Goal: Information Seeking & Learning: Learn about a topic

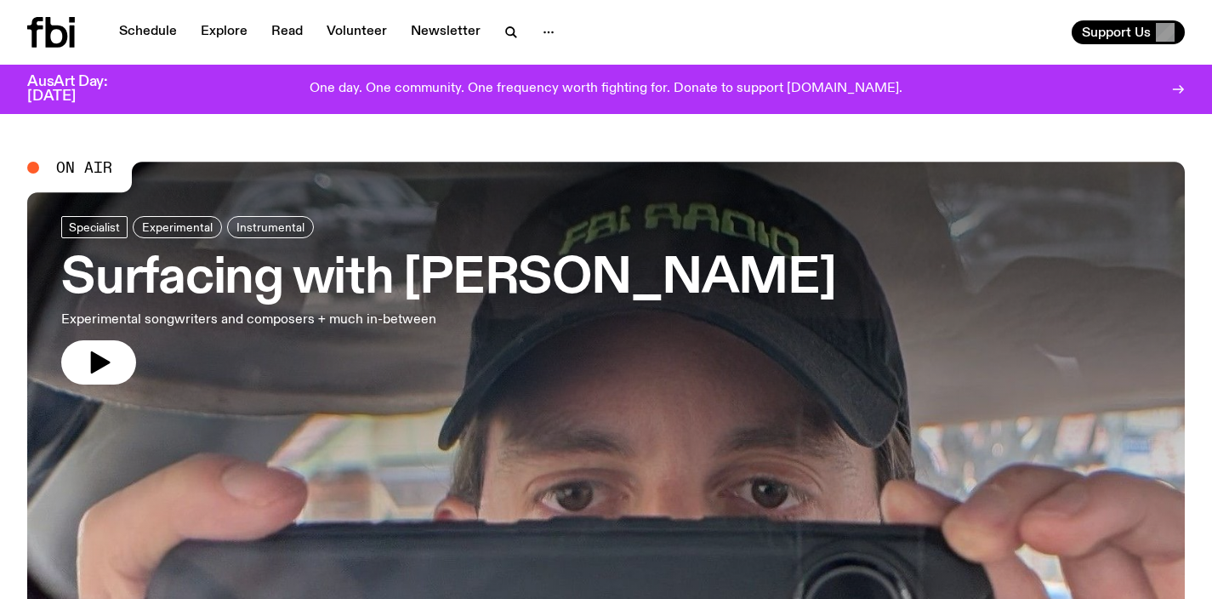
click at [341, 277] on h3 "Surfacing with [PERSON_NAME]" at bounding box center [448, 279] width 774 height 48
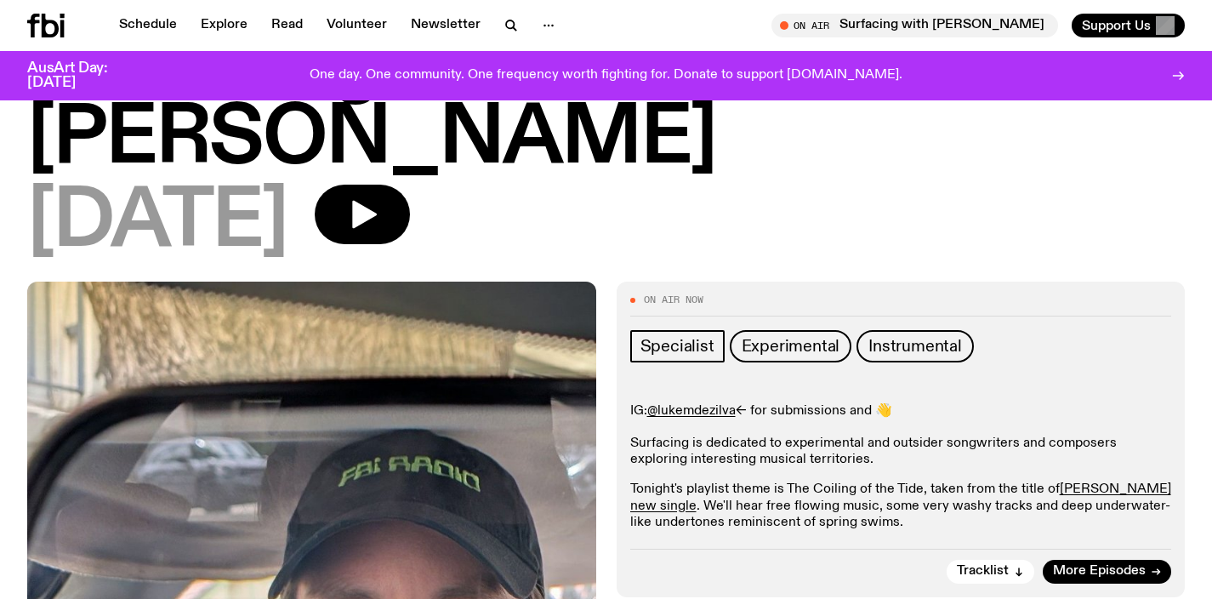
scroll to position [208, 0]
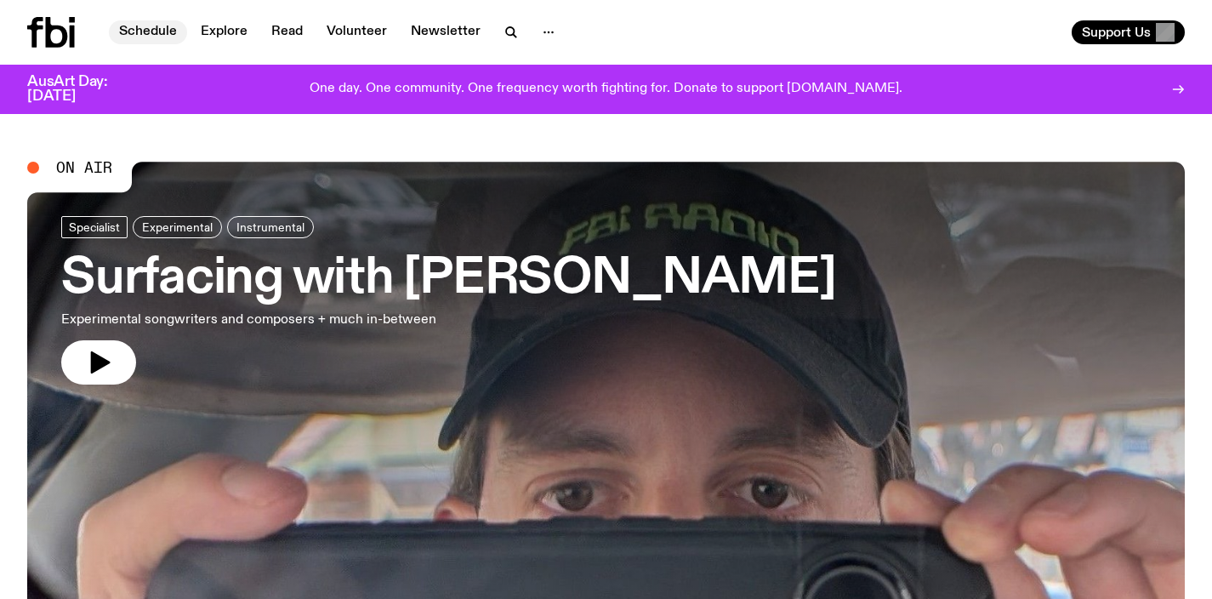
click at [148, 29] on link "Schedule" at bounding box center [148, 32] width 78 height 24
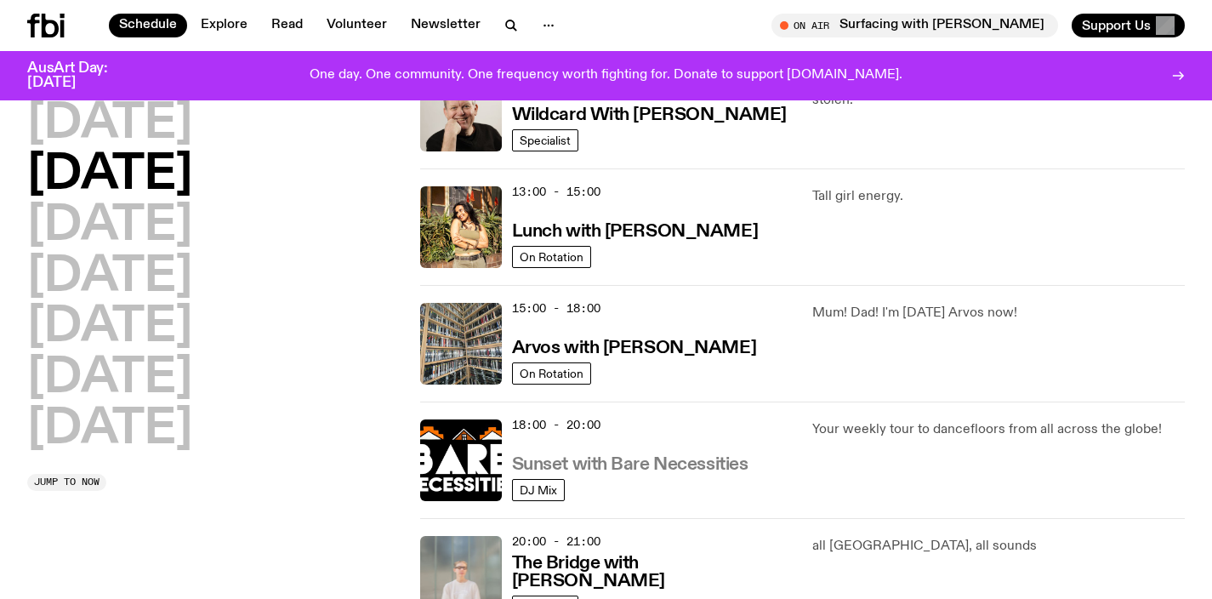
scroll to position [589, 0]
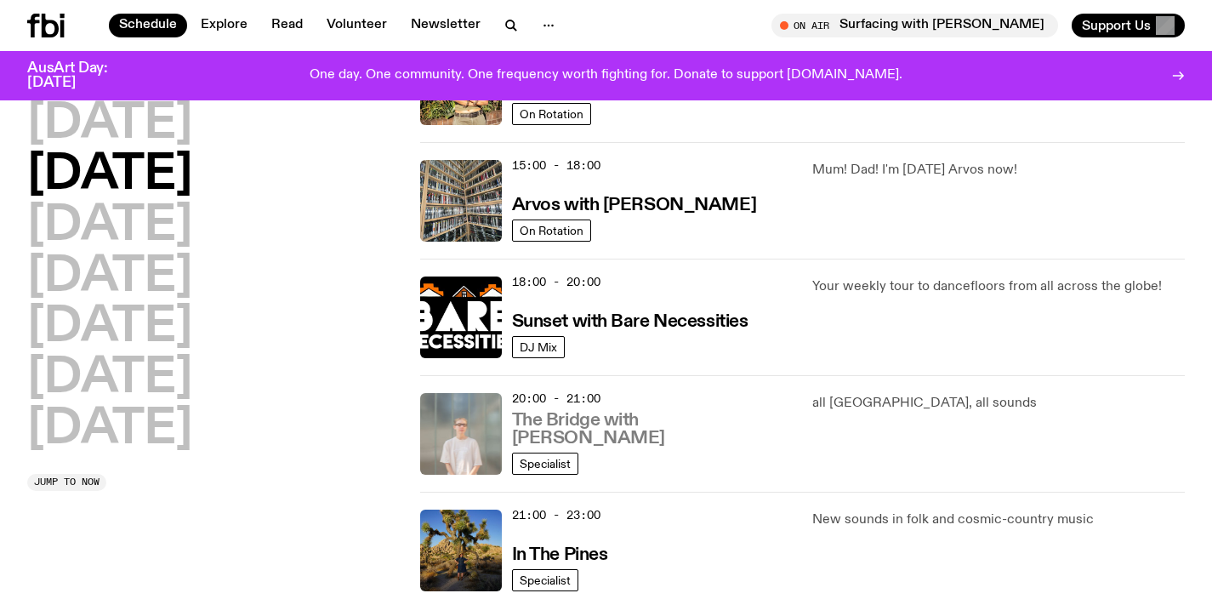
click at [604, 428] on h3 "The Bridge with [PERSON_NAME]" at bounding box center [652, 430] width 281 height 36
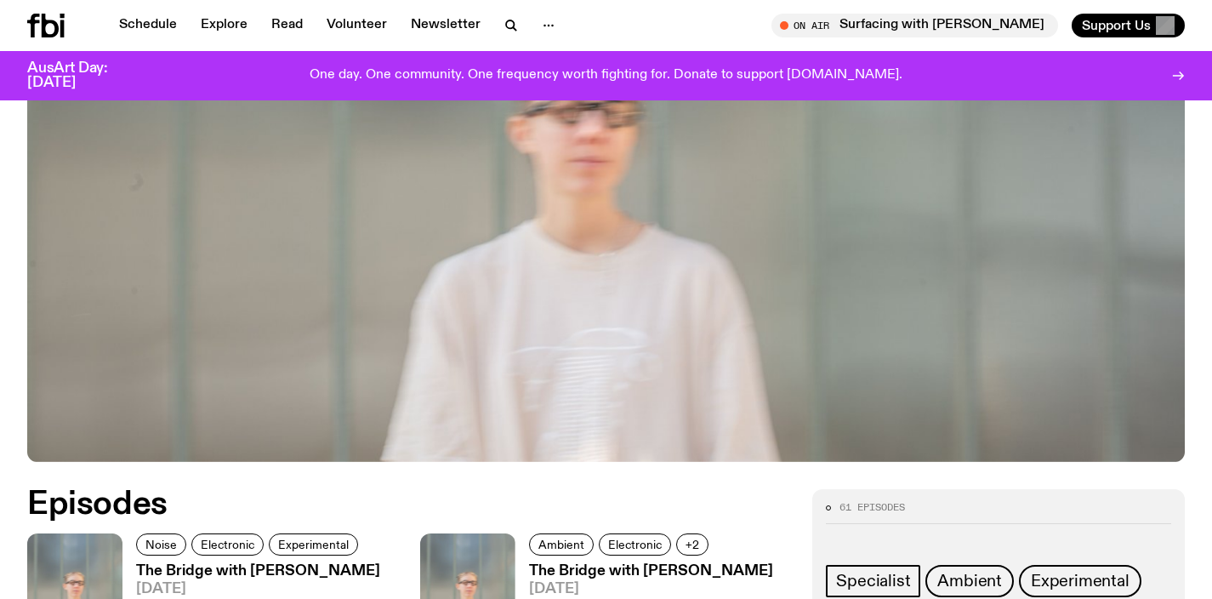
scroll to position [657, 0]
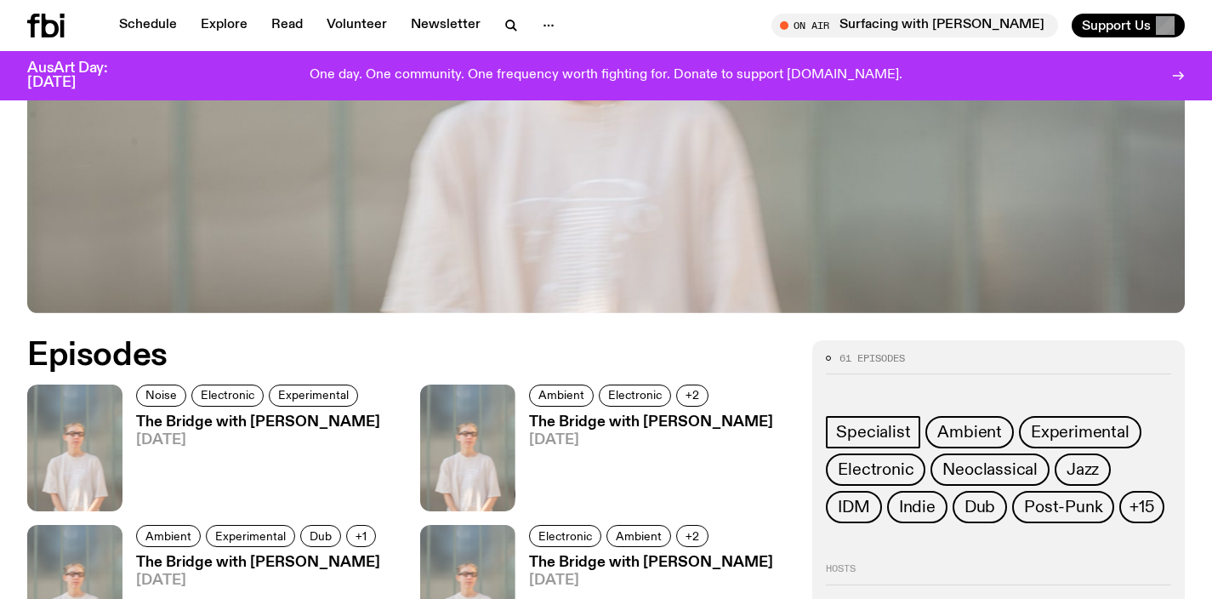
click at [367, 425] on h3 "The Bridge with [PERSON_NAME]" at bounding box center [258, 422] width 244 height 14
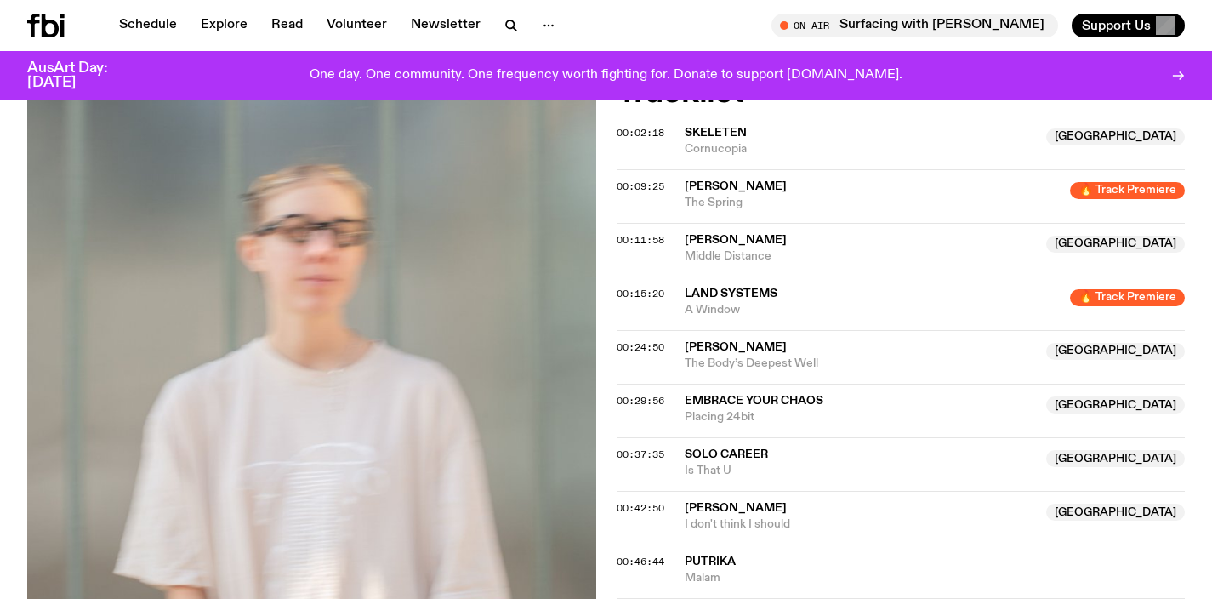
scroll to position [417, 0]
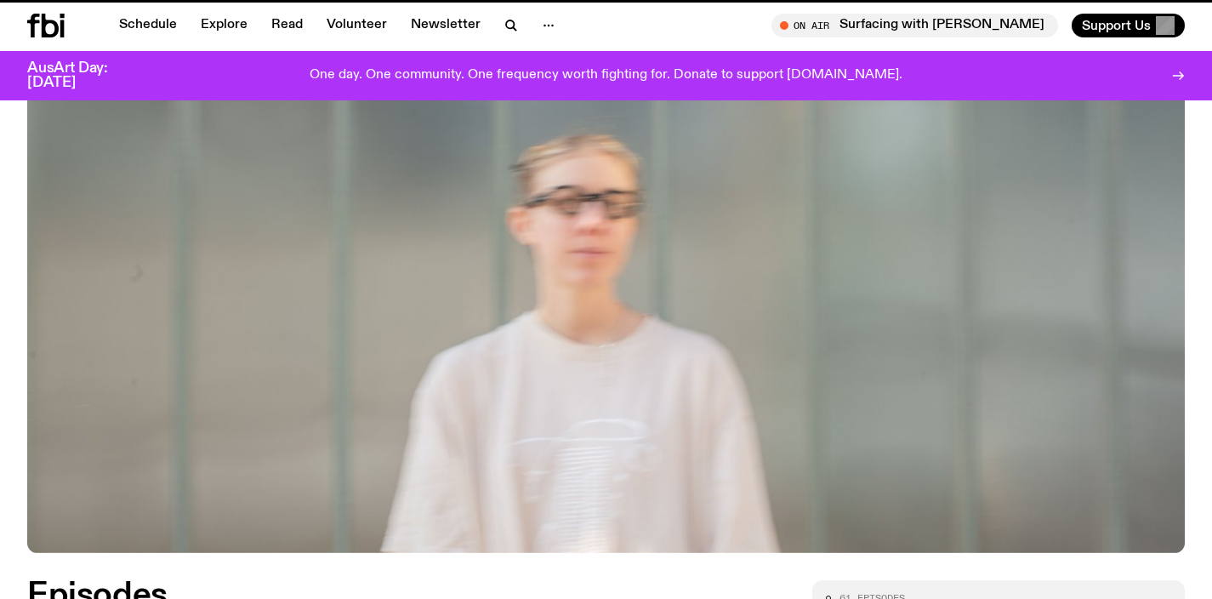
scroll to position [657, 0]
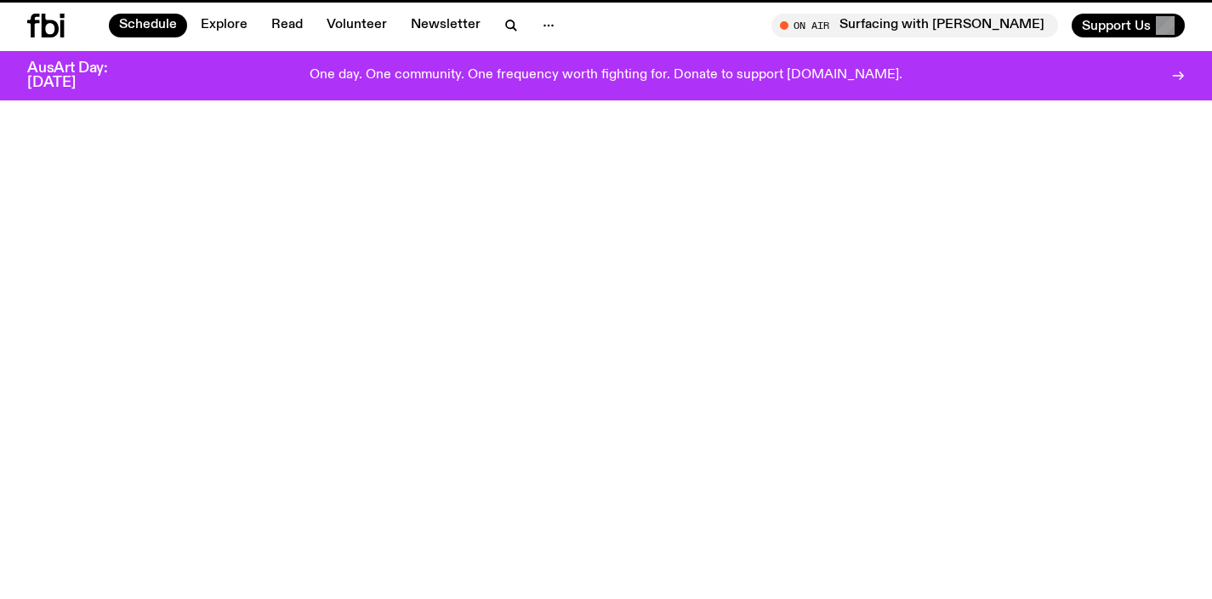
scroll to position [589, 0]
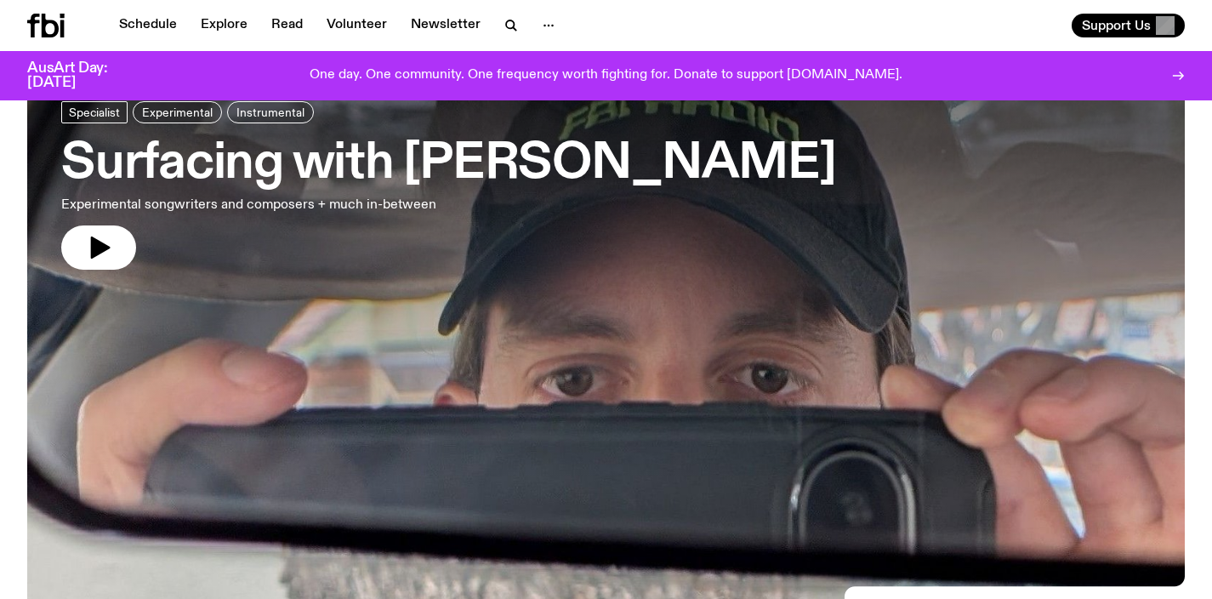
scroll to position [61, 0]
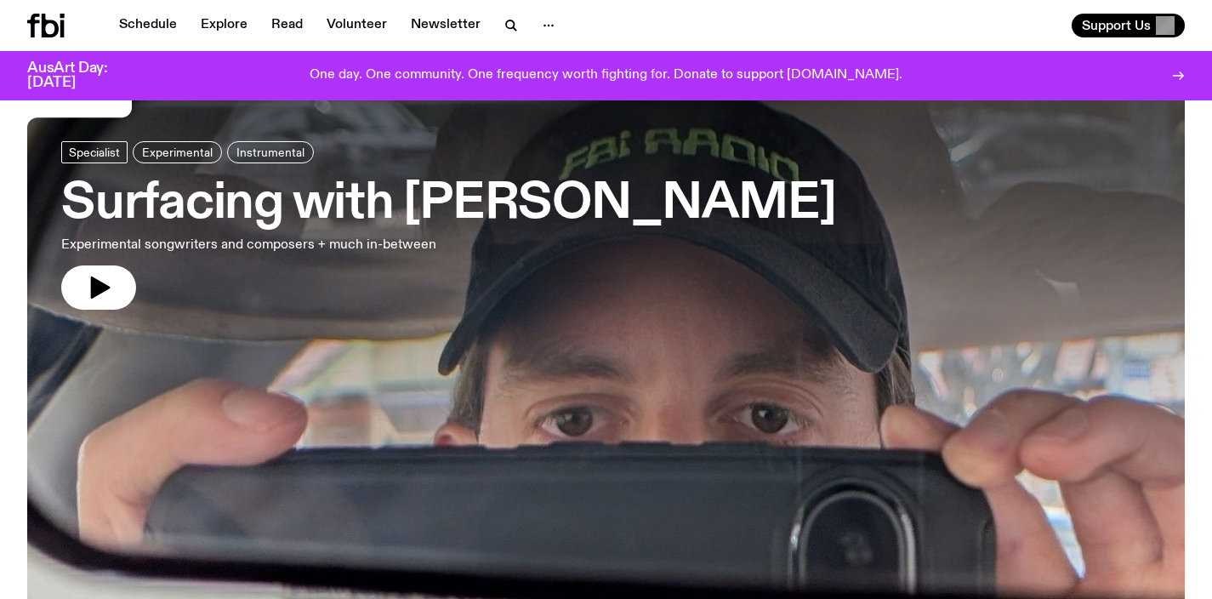
click at [436, 200] on h3 "Surfacing with [PERSON_NAME]" at bounding box center [448, 204] width 774 height 48
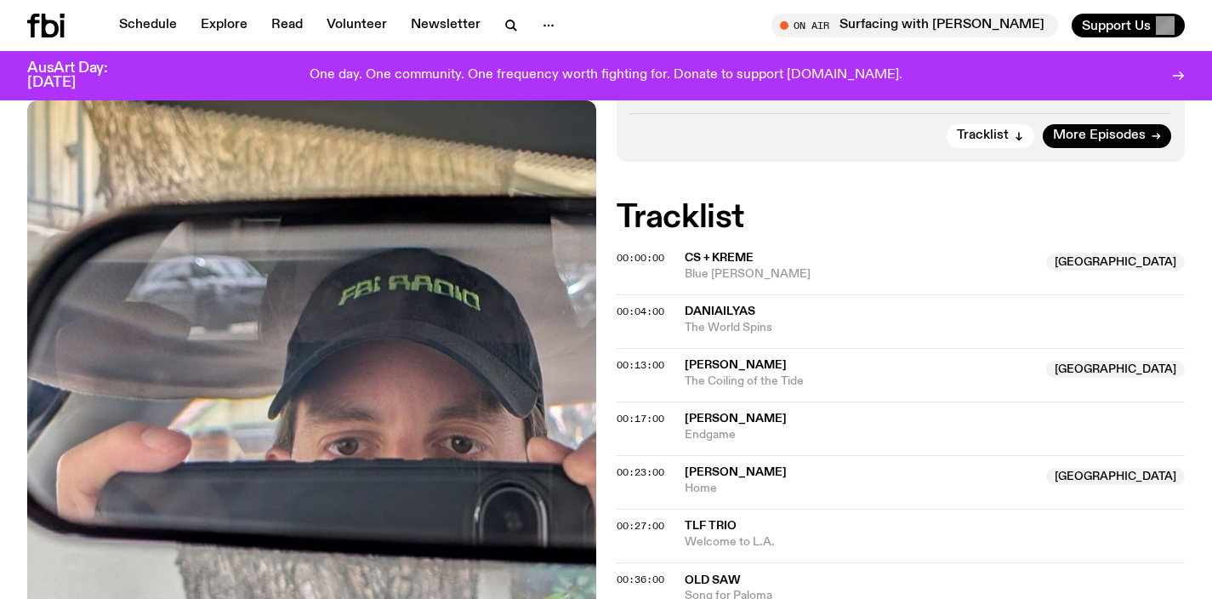
scroll to position [470, 0]
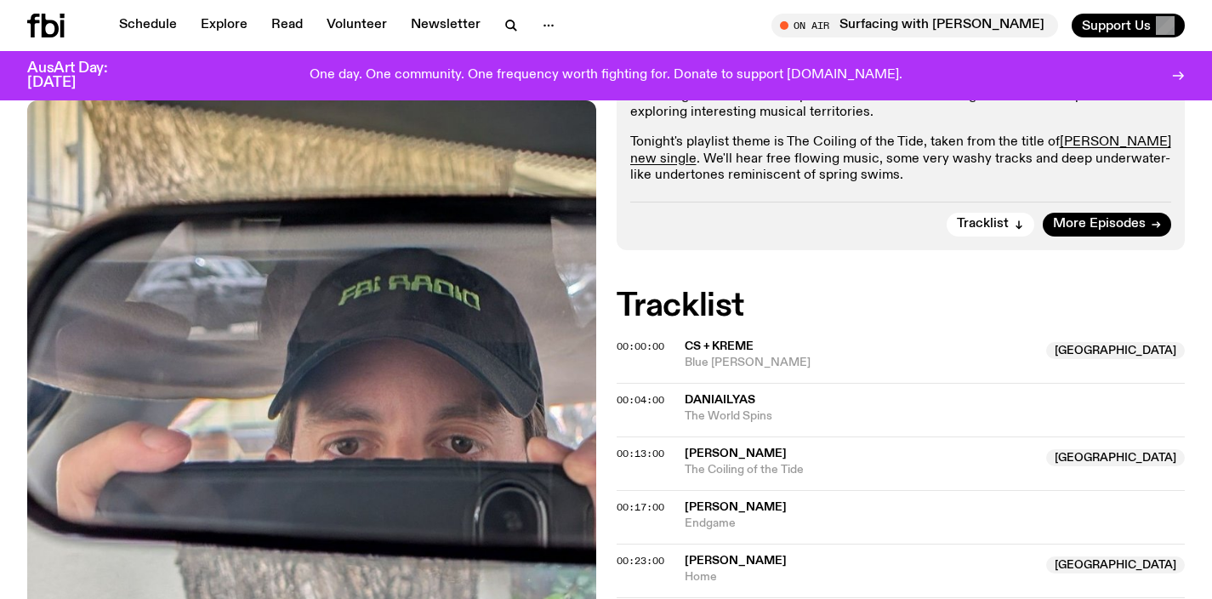
click at [48, 26] on icon at bounding box center [45, 26] width 37 height 24
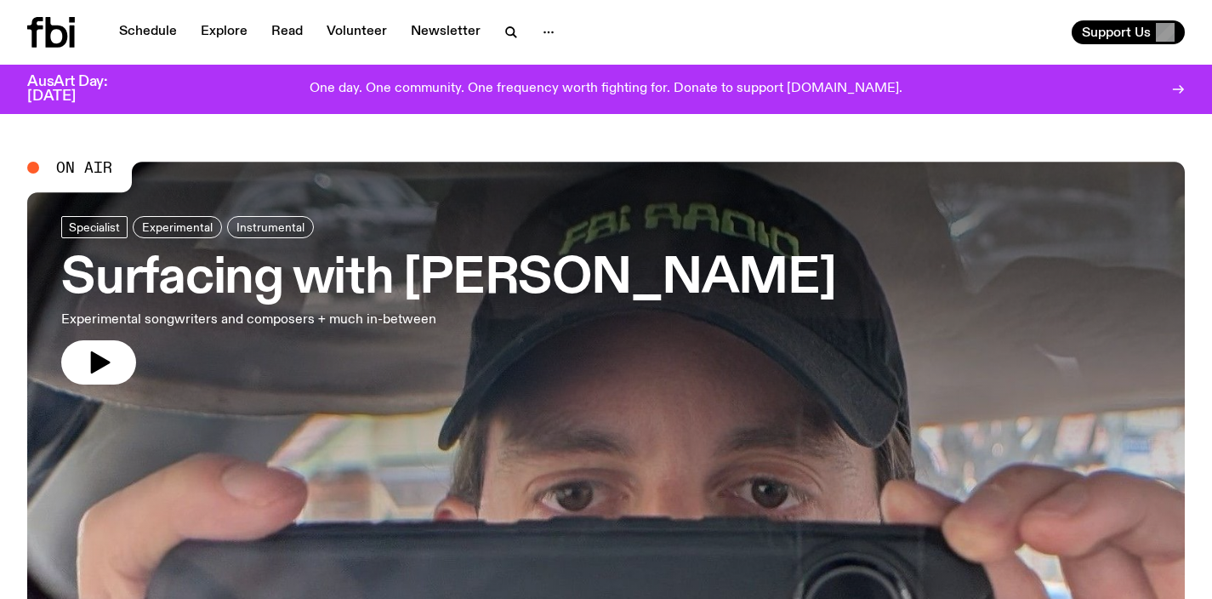
click at [494, 262] on h3 "Surfacing with [PERSON_NAME]" at bounding box center [448, 279] width 774 height 48
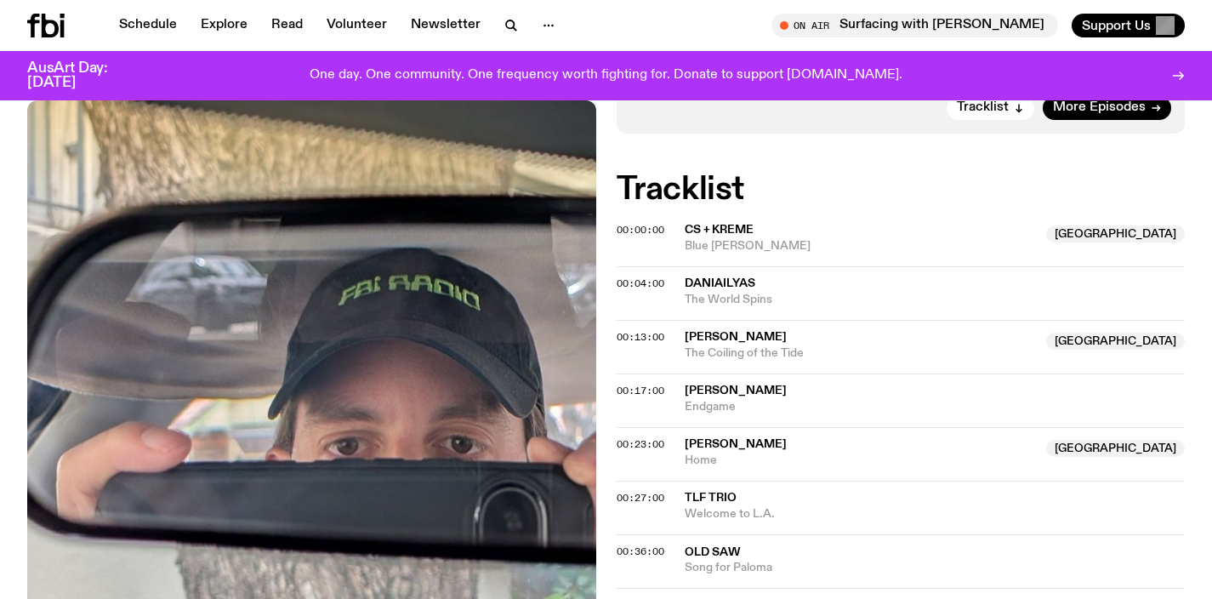
scroll to position [449, 0]
